Goal: Consume media (video, audio): Consume media (video, audio)

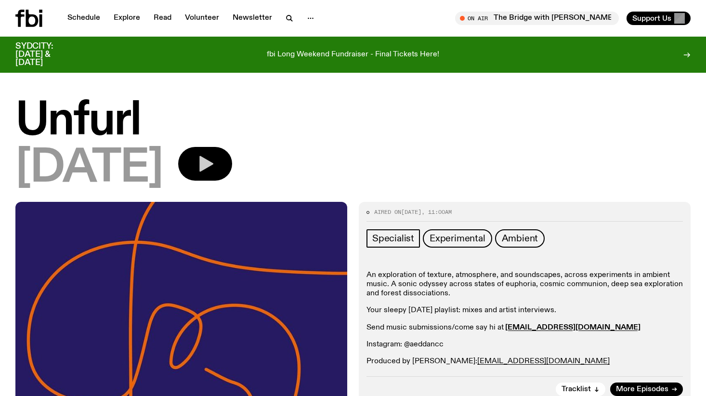
click at [215, 169] on icon "button" at bounding box center [204, 163] width 19 height 19
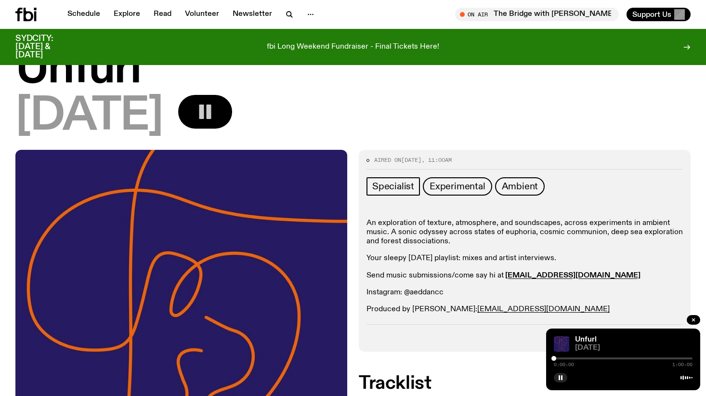
scroll to position [52, 0]
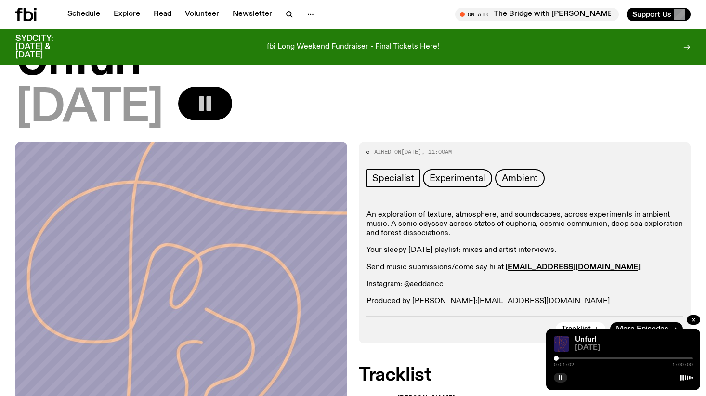
click at [556, 358] on div at bounding box center [556, 358] width 5 height 5
click at [557, 358] on div at bounding box center [557, 358] width 5 height 5
click at [558, 358] on div at bounding box center [558, 358] width 5 height 5
click at [560, 358] on div at bounding box center [559, 358] width 5 height 5
click at [561, 358] on div at bounding box center [561, 358] width 5 height 5
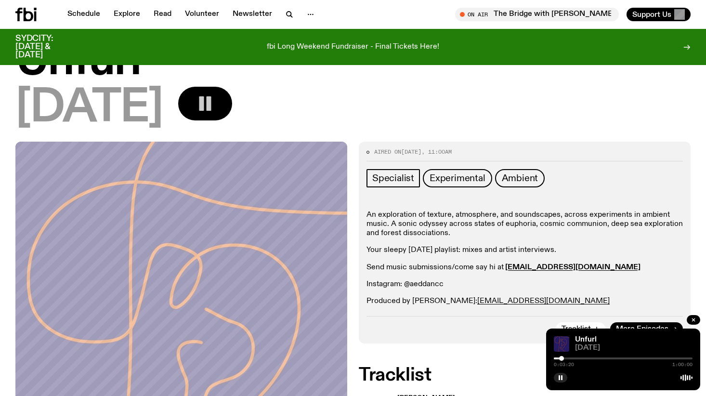
click at [564, 358] on div at bounding box center [623, 358] width 139 height 2
click at [567, 357] on div at bounding box center [623, 358] width 139 height 2
click at [569, 357] on div at bounding box center [623, 358] width 139 height 2
click at [572, 357] on div at bounding box center [572, 358] width 5 height 5
click at [576, 357] on div at bounding box center [623, 358] width 139 height 2
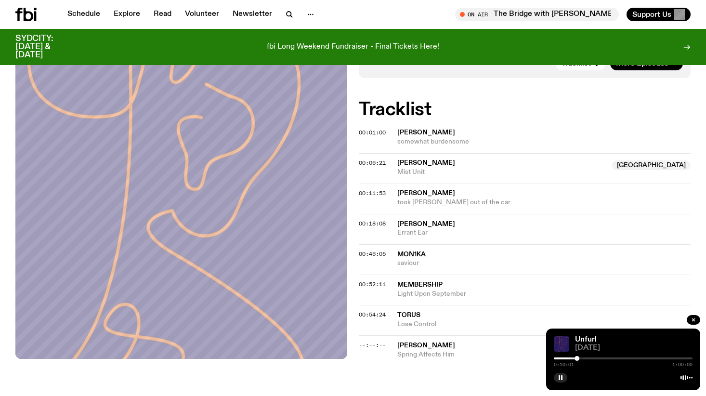
scroll to position [309, 0]
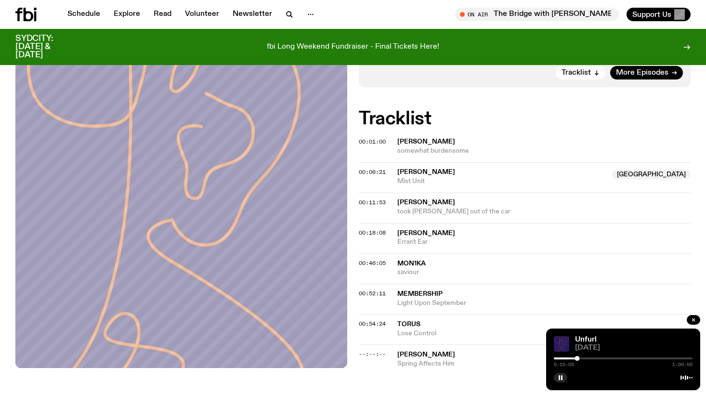
click at [583, 357] on div "0:10:05 1:00:00" at bounding box center [623, 361] width 139 height 12
click at [581, 358] on div at bounding box center [623, 358] width 139 height 2
drag, startPoint x: 581, startPoint y: 358, endPoint x: 588, endPoint y: 357, distance: 6.3
click at [588, 357] on div at bounding box center [587, 358] width 5 height 5
drag, startPoint x: 588, startPoint y: 357, endPoint x: 601, endPoint y: 357, distance: 13.5
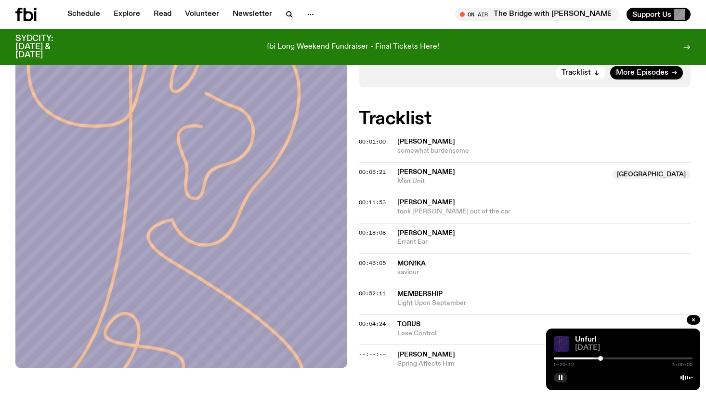
click at [601, 357] on div at bounding box center [600, 358] width 5 height 5
drag, startPoint x: 601, startPoint y: 357, endPoint x: 619, endPoint y: 357, distance: 17.3
click at [619, 357] on div at bounding box center [618, 358] width 5 height 5
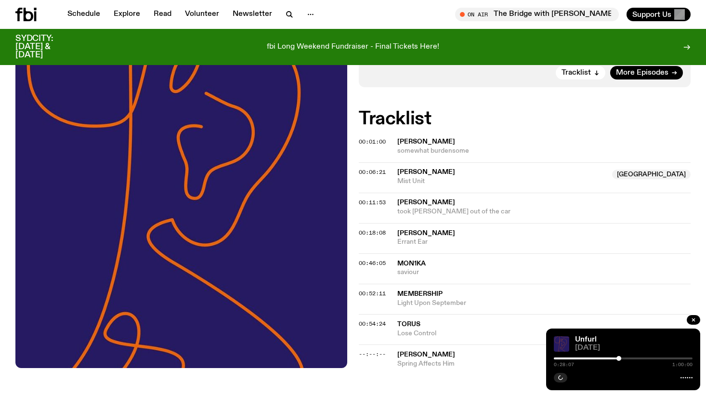
drag, startPoint x: 619, startPoint y: 357, endPoint x: 599, endPoint y: 357, distance: 19.3
click at [616, 357] on div at bounding box center [618, 358] width 5 height 5
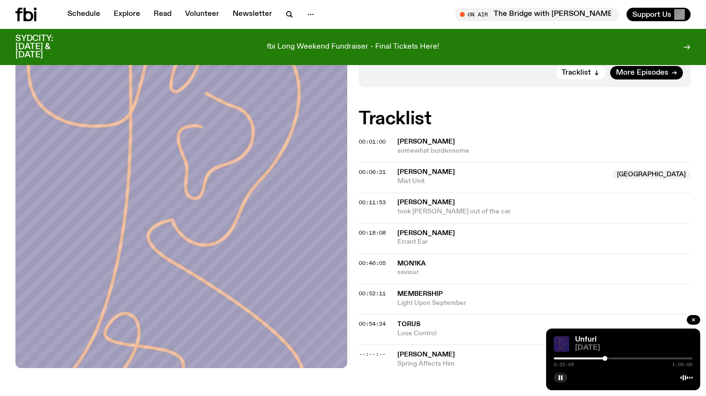
drag, startPoint x: 599, startPoint y: 357, endPoint x: 608, endPoint y: 357, distance: 9.1
click at [607, 357] on div at bounding box center [604, 358] width 5 height 5
click at [691, 319] on icon "button" at bounding box center [693, 320] width 6 height 6
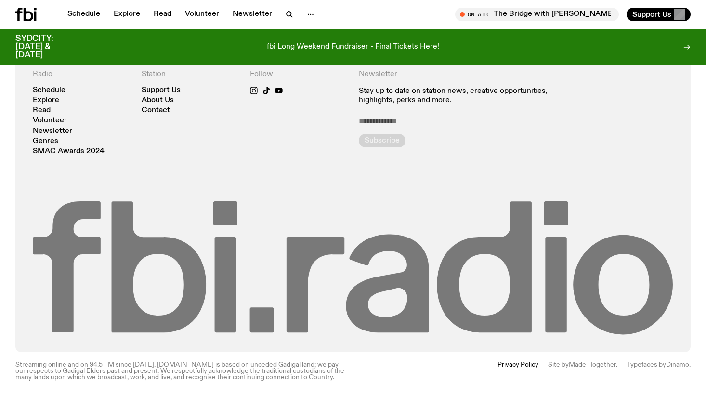
scroll to position [584, 0]
